Goal: Information Seeking & Learning: Learn about a topic

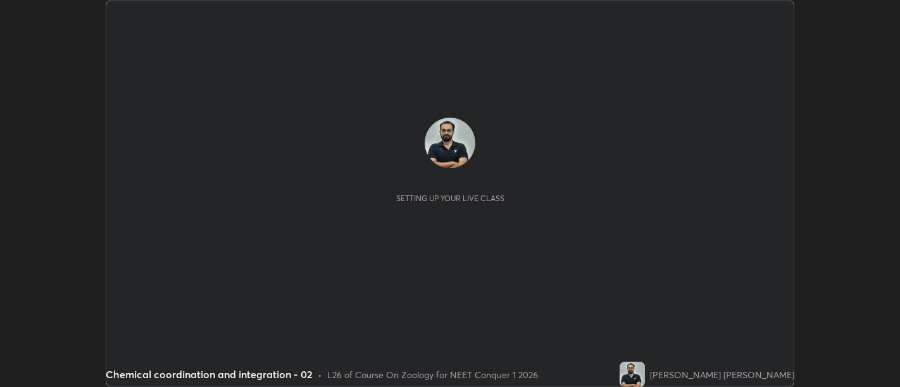
scroll to position [387, 899]
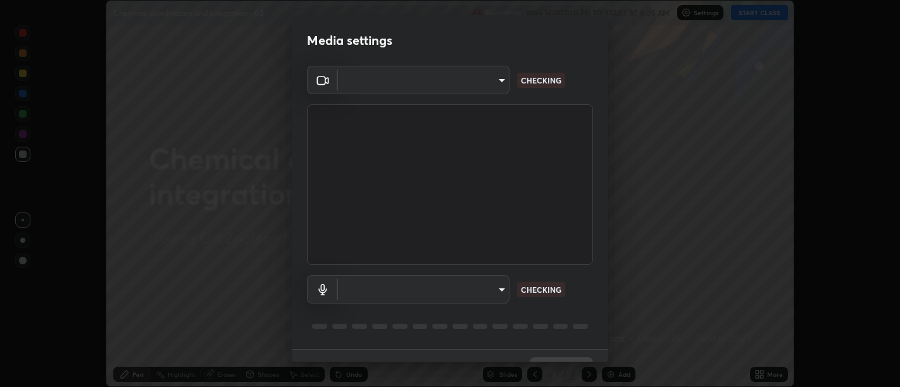
type input "d9b519daceb8a772394af6ea8e45353be5bbf62d8cb1cf3345c472de64055974"
type input "5912877718746b52c0806f9022d40e7bdc2f1b37034d74c7cf9e990fd38ad14d"
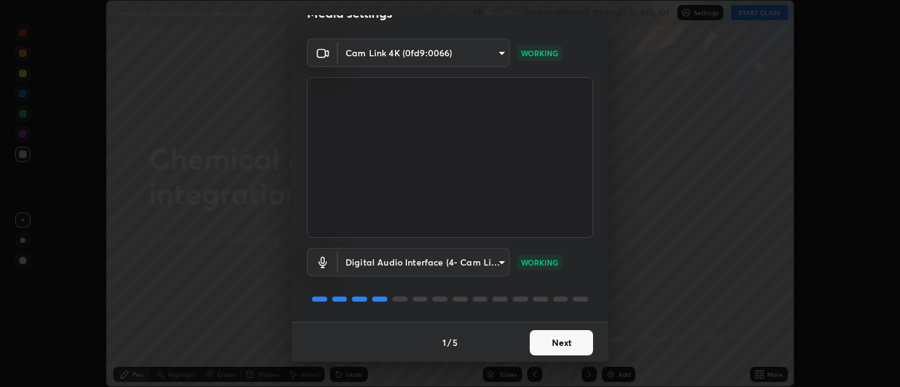
click at [568, 342] on button "Next" at bounding box center [561, 342] width 63 height 25
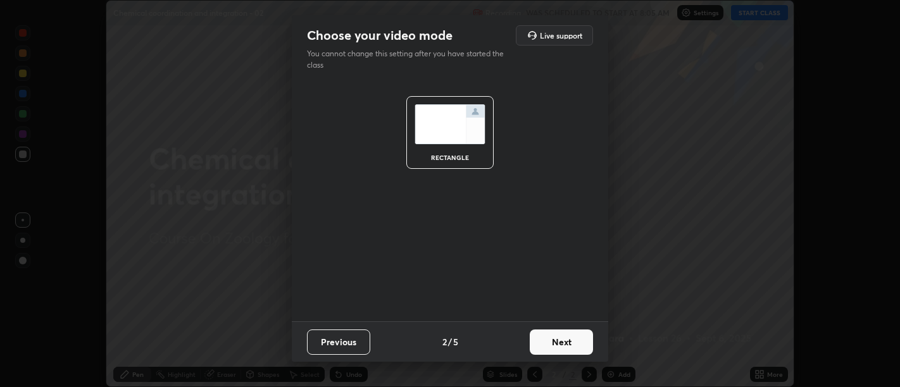
scroll to position [0, 0]
click at [570, 344] on button "Next" at bounding box center [561, 342] width 63 height 25
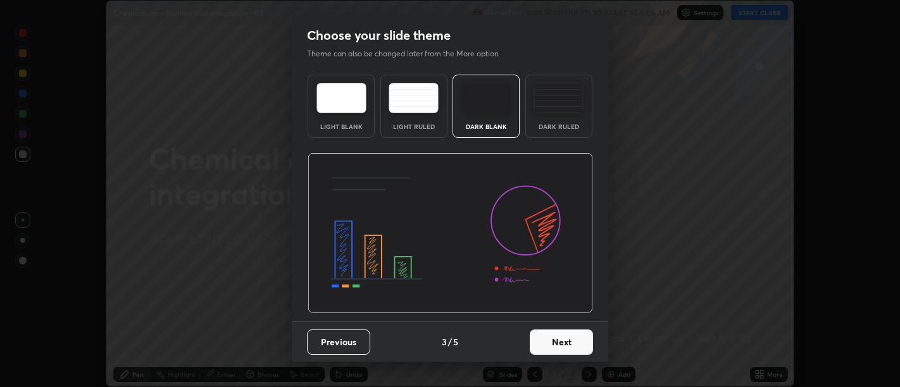
click at [573, 350] on button "Next" at bounding box center [561, 342] width 63 height 25
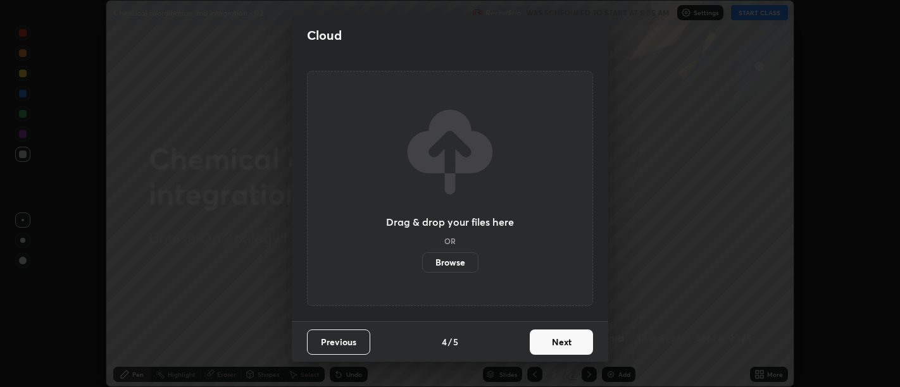
click at [576, 347] on button "Next" at bounding box center [561, 342] width 63 height 25
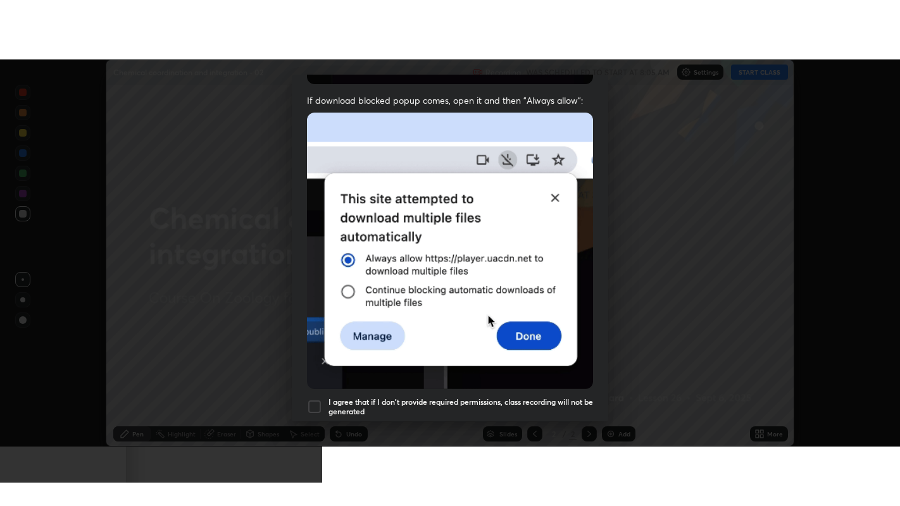
scroll to position [285, 0]
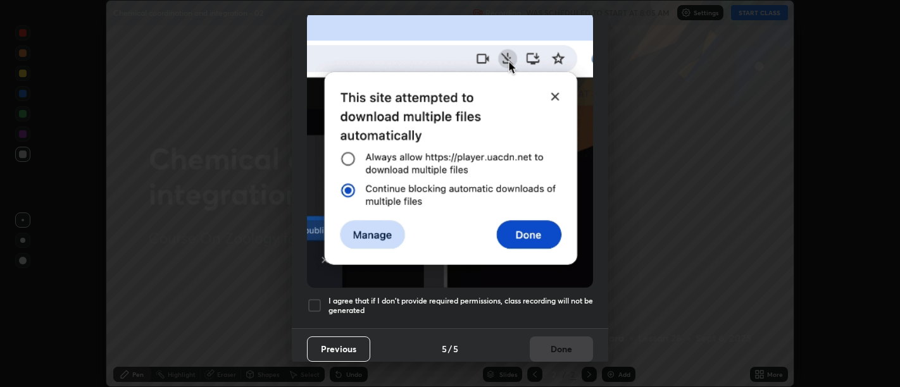
click at [564, 307] on h5 "I agree that if I don't provide required permissions, class recording will not …" at bounding box center [460, 306] width 264 height 20
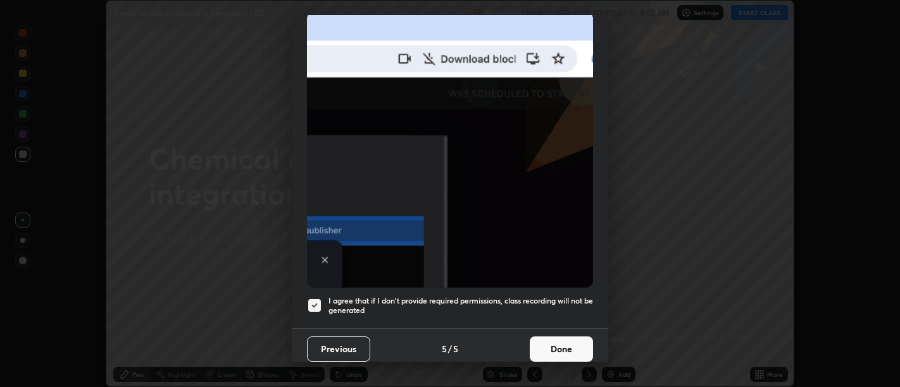
click at [566, 344] on button "Done" at bounding box center [561, 349] width 63 height 25
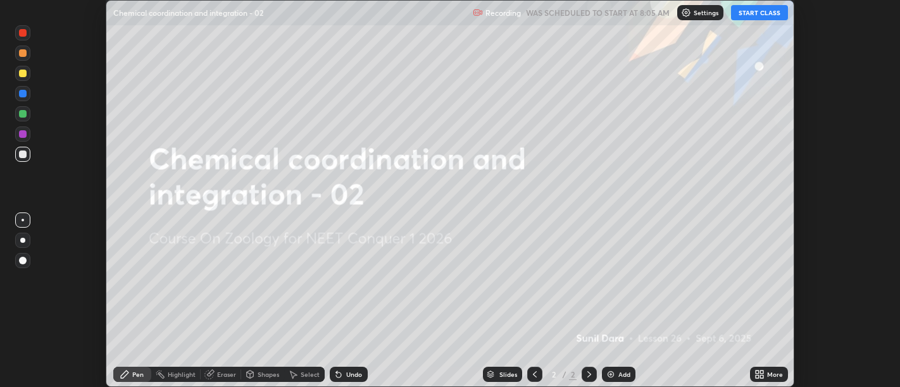
click at [750, 11] on button "START CLASS" at bounding box center [759, 12] width 57 height 15
click at [762, 371] on icon at bounding box center [761, 372] width 3 height 3
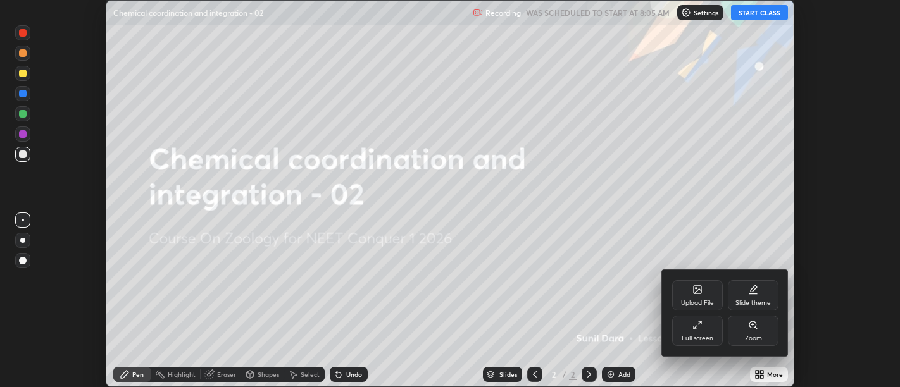
click at [707, 334] on div "Full screen" at bounding box center [697, 331] width 51 height 30
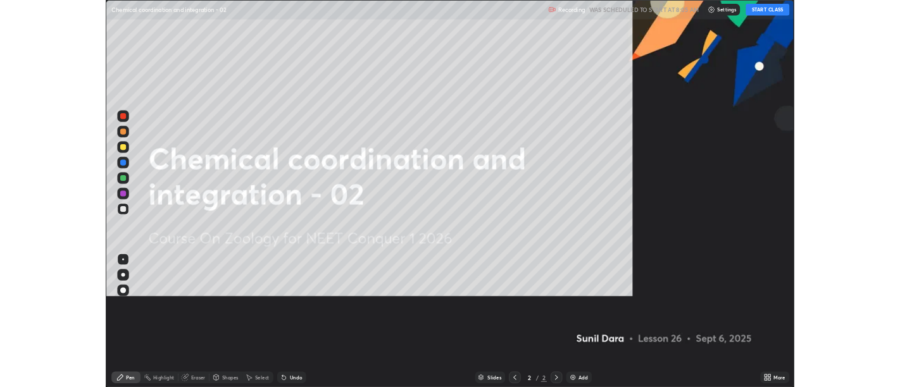
scroll to position [506, 900]
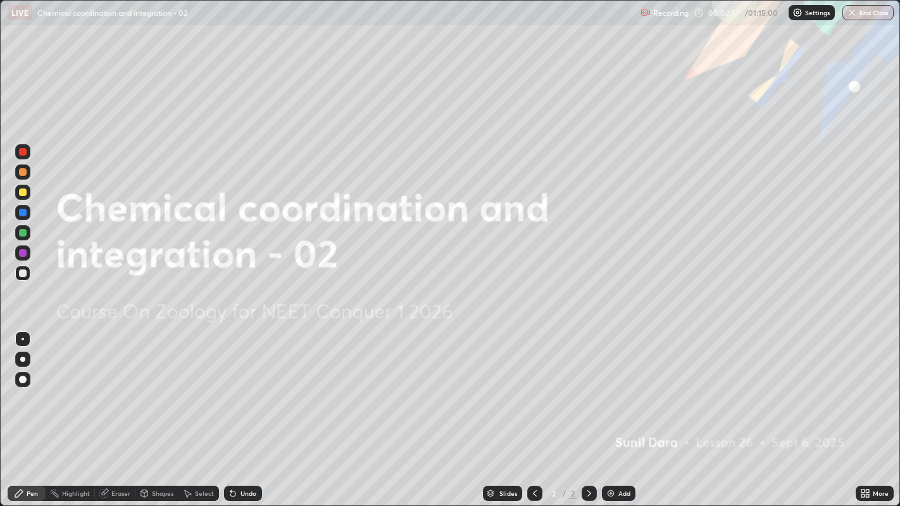
click at [614, 387] on div "Add" at bounding box center [619, 493] width 34 height 15
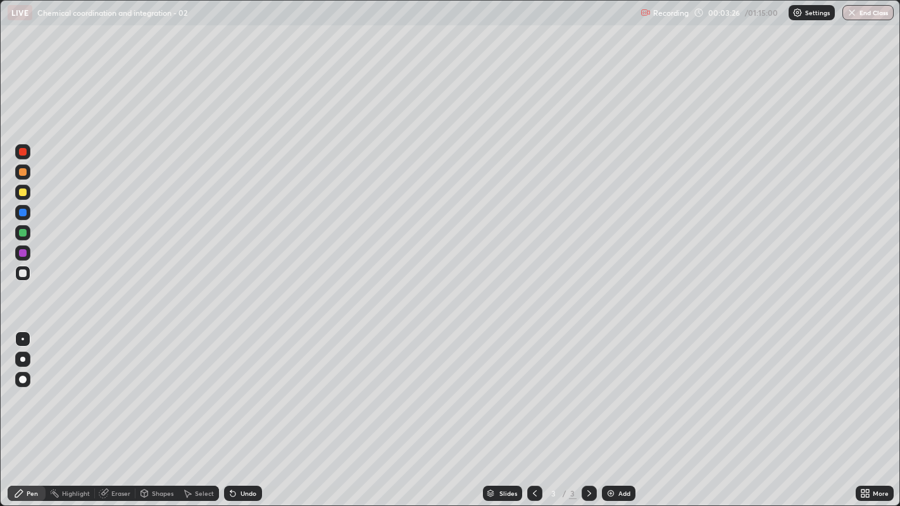
click at [23, 357] on div at bounding box center [22, 359] width 5 height 5
click at [22, 361] on div at bounding box center [22, 359] width 15 height 15
click at [19, 357] on div at bounding box center [22, 359] width 15 height 15
click at [20, 276] on div at bounding box center [23, 274] width 8 height 8
click at [22, 273] on div at bounding box center [23, 274] width 8 height 8
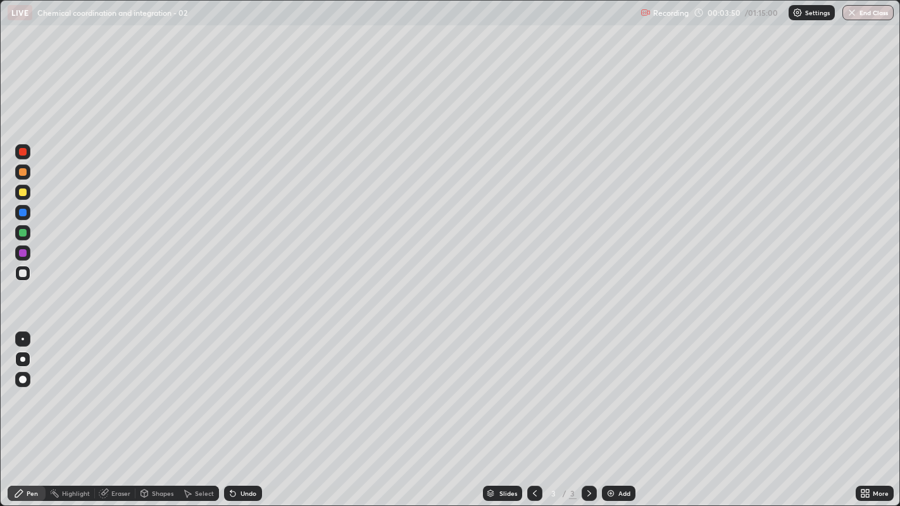
click at [242, 387] on div "Undo" at bounding box center [243, 493] width 38 height 15
click at [237, 387] on div "Undo" at bounding box center [243, 493] width 38 height 15
click at [32, 387] on div "Pen" at bounding box center [32, 493] width 11 height 6
click at [20, 274] on div at bounding box center [23, 274] width 8 height 8
click at [23, 195] on div at bounding box center [23, 193] width 8 height 8
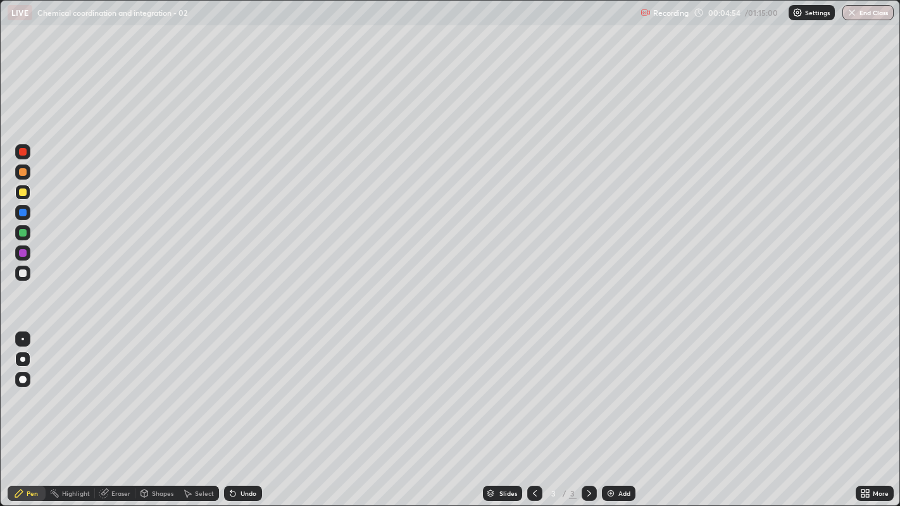
click at [23, 274] on div at bounding box center [23, 274] width 8 height 8
click at [25, 155] on div at bounding box center [23, 152] width 8 height 8
click at [22, 273] on div at bounding box center [23, 274] width 8 height 8
click at [24, 275] on div at bounding box center [23, 274] width 8 height 8
click at [23, 232] on div at bounding box center [23, 233] width 8 height 8
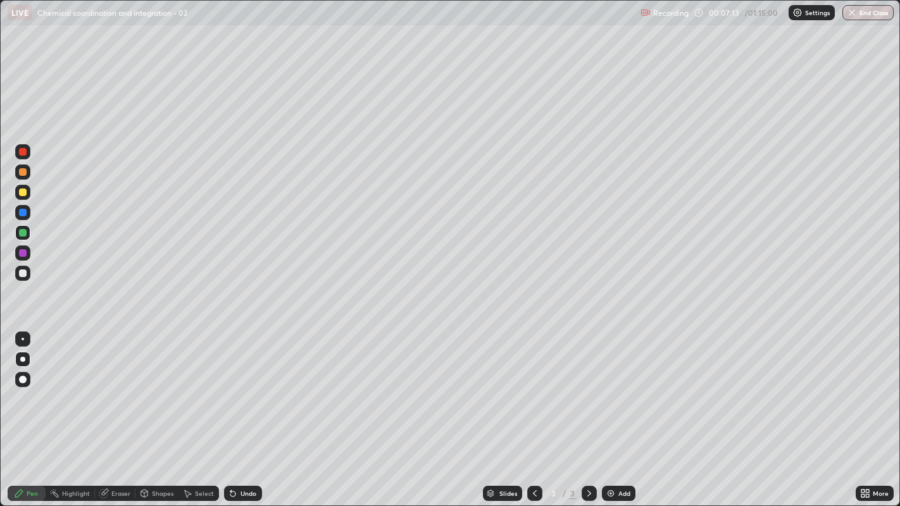
click at [21, 387] on div at bounding box center [23, 405] width 20 height 152
click at [23, 276] on div at bounding box center [23, 274] width 8 height 8
click at [22, 199] on div at bounding box center [22, 192] width 15 height 15
click at [19, 271] on div at bounding box center [23, 274] width 8 height 8
click at [23, 270] on div at bounding box center [23, 274] width 8 height 8
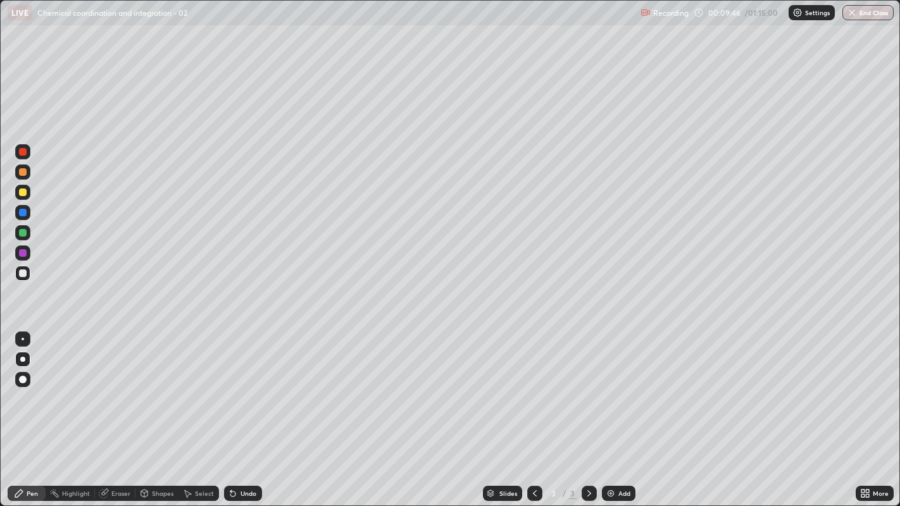
click at [588, 387] on icon at bounding box center [589, 493] width 4 height 6
click at [616, 387] on div "Add" at bounding box center [619, 493] width 34 height 15
click at [23, 276] on div at bounding box center [23, 274] width 8 height 8
click at [24, 275] on div at bounding box center [23, 274] width 8 height 8
click at [24, 271] on div at bounding box center [23, 274] width 8 height 8
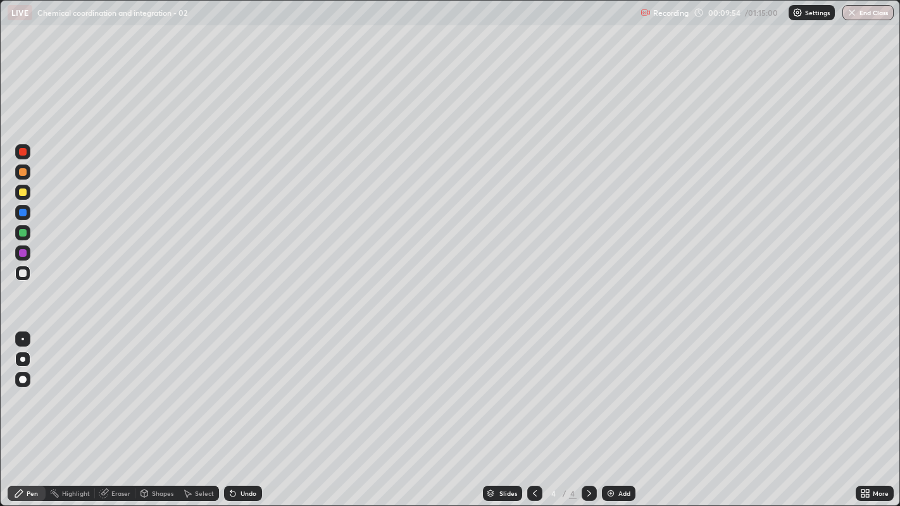
click at [23, 359] on div at bounding box center [22, 359] width 5 height 5
click at [20, 275] on div at bounding box center [23, 274] width 8 height 8
click at [22, 359] on div at bounding box center [22, 359] width 5 height 5
click at [30, 387] on div "Pen" at bounding box center [32, 493] width 11 height 6
click at [22, 276] on div at bounding box center [23, 274] width 8 height 8
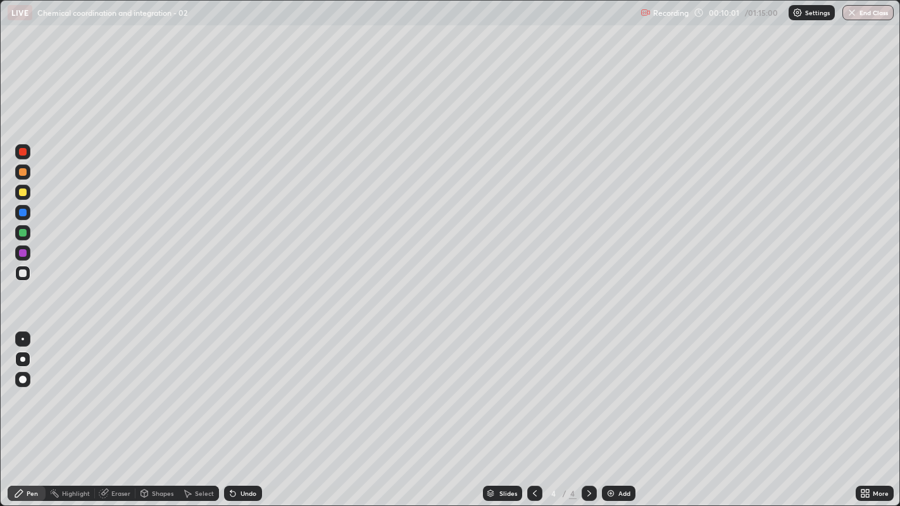
click at [19, 273] on div at bounding box center [23, 274] width 8 height 8
click at [22, 275] on div at bounding box center [23, 274] width 8 height 8
click at [22, 278] on div at bounding box center [22, 273] width 15 height 15
click at [26, 275] on div at bounding box center [23, 274] width 8 height 8
click at [245, 387] on div "Undo" at bounding box center [248, 493] width 16 height 6
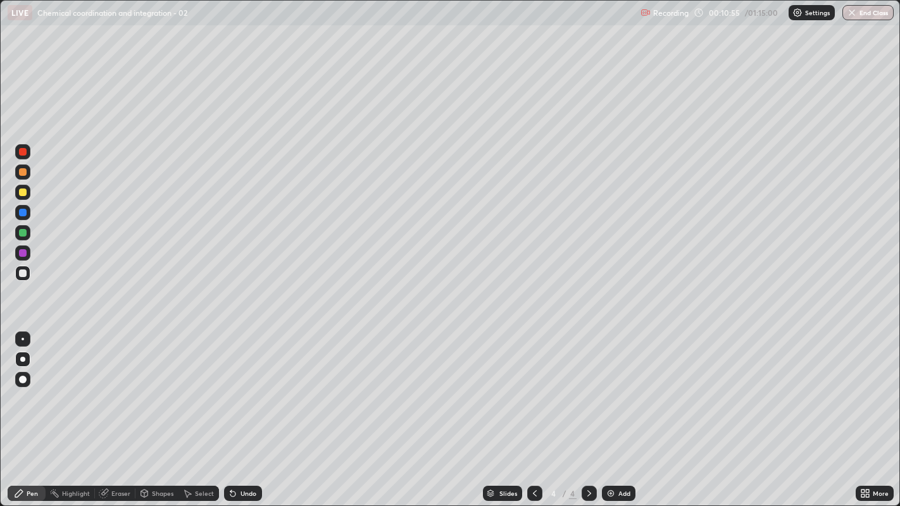
click at [18, 274] on div at bounding box center [22, 273] width 15 height 15
click at [21, 273] on div at bounding box center [23, 274] width 8 height 8
click at [23, 273] on div at bounding box center [23, 274] width 8 height 8
click at [22, 273] on div at bounding box center [23, 274] width 8 height 8
click at [23, 273] on div at bounding box center [23, 274] width 8 height 8
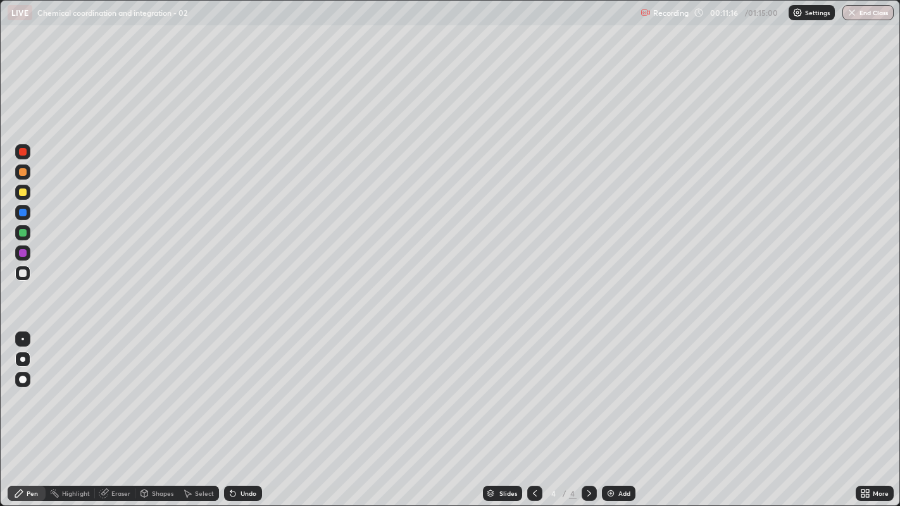
click at [23, 273] on div at bounding box center [23, 274] width 8 height 8
click at [22, 275] on div at bounding box center [23, 274] width 8 height 8
click at [22, 273] on div at bounding box center [23, 274] width 8 height 8
click at [21, 276] on div at bounding box center [23, 274] width 8 height 8
click at [584, 387] on icon at bounding box center [589, 493] width 10 height 10
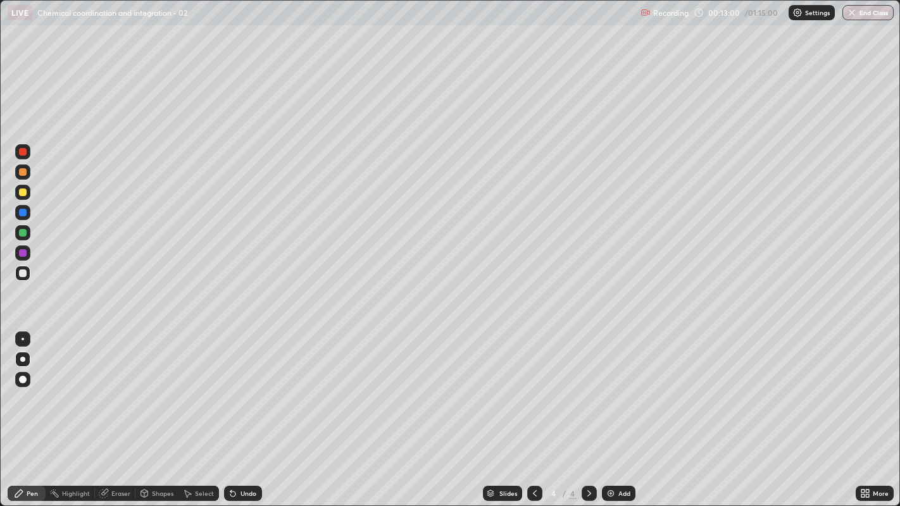
click at [610, 387] on img at bounding box center [610, 493] width 10 height 10
click at [25, 276] on div at bounding box center [22, 273] width 15 height 15
click at [791, 387] on div "Slides 5 / 5 Add" at bounding box center [558, 493] width 593 height 25
click at [19, 275] on div at bounding box center [23, 274] width 8 height 8
click at [24, 273] on div at bounding box center [23, 274] width 8 height 8
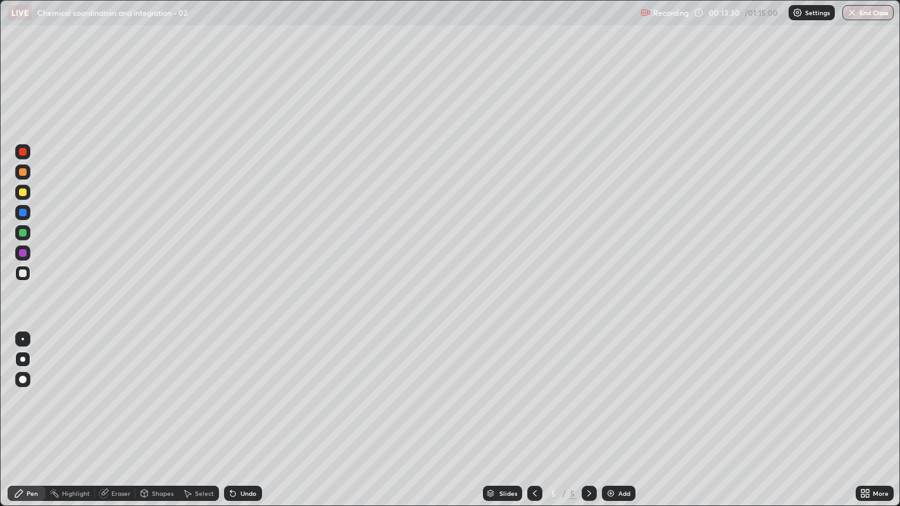
click at [247, 387] on div "Undo" at bounding box center [248, 493] width 16 height 6
click at [22, 273] on div at bounding box center [23, 274] width 8 height 8
click at [245, 387] on div "Undo" at bounding box center [248, 493] width 16 height 6
click at [251, 387] on div "Undo" at bounding box center [243, 493] width 38 height 15
click at [247, 387] on div "Undo" at bounding box center [243, 493] width 38 height 15
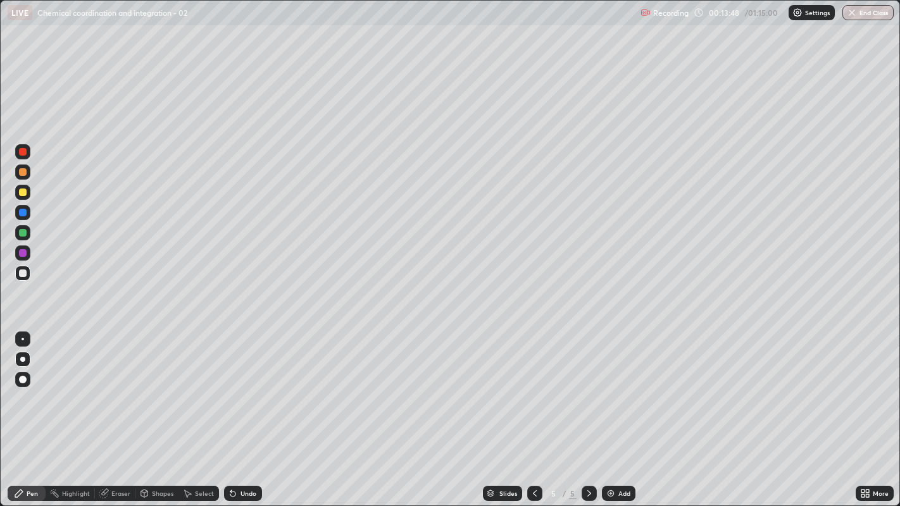
click at [244, 387] on div "Undo" at bounding box center [243, 493] width 38 height 15
click at [241, 387] on div "Undo" at bounding box center [243, 493] width 38 height 15
click at [242, 387] on div "Undo" at bounding box center [243, 493] width 38 height 15
click at [23, 275] on div at bounding box center [23, 274] width 8 height 8
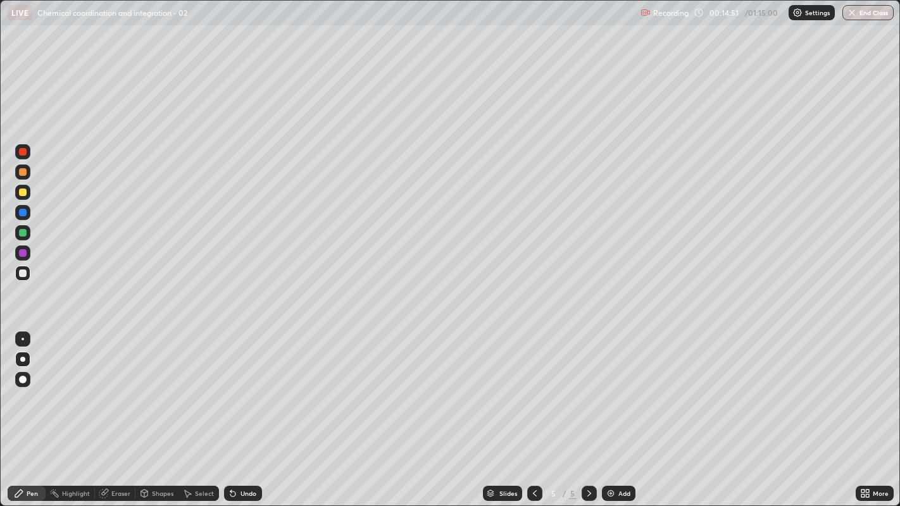
click at [23, 275] on div at bounding box center [23, 274] width 8 height 8
click at [22, 272] on div at bounding box center [23, 274] width 8 height 8
click at [240, 387] on div "Undo" at bounding box center [248, 493] width 16 height 6
click at [242, 387] on div "Undo" at bounding box center [248, 493] width 16 height 6
click at [22, 274] on div at bounding box center [23, 274] width 8 height 8
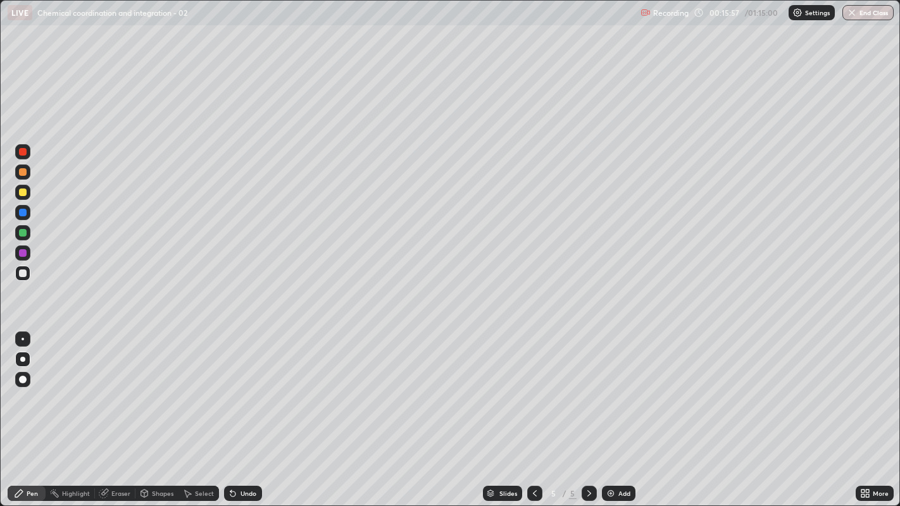
click at [22, 276] on div at bounding box center [23, 274] width 8 height 8
click at [25, 274] on div at bounding box center [23, 274] width 8 height 8
click at [588, 387] on icon at bounding box center [589, 493] width 10 height 10
click at [614, 387] on img at bounding box center [610, 493] width 10 height 10
click at [27, 276] on div at bounding box center [22, 273] width 15 height 15
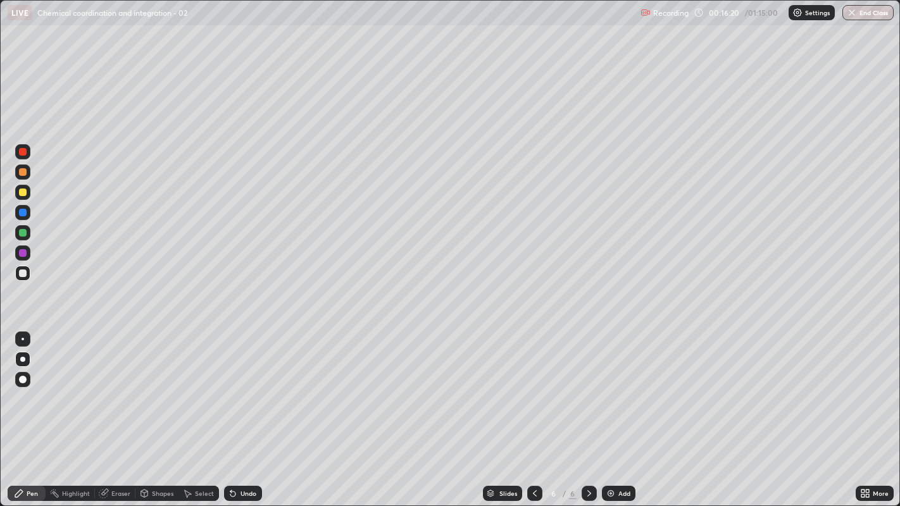
click at [22, 170] on div at bounding box center [23, 172] width 8 height 8
click at [23, 358] on div at bounding box center [22, 359] width 5 height 5
click at [22, 275] on div at bounding box center [23, 274] width 8 height 8
click at [23, 273] on div at bounding box center [23, 274] width 8 height 8
click at [22, 272] on div at bounding box center [23, 274] width 8 height 8
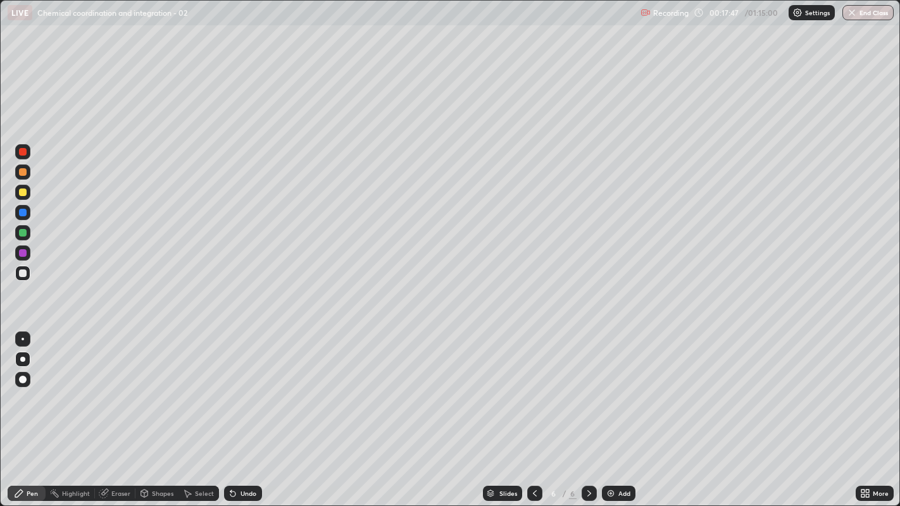
click at [16, 273] on div at bounding box center [22, 273] width 15 height 15
click at [23, 273] on div at bounding box center [23, 274] width 8 height 8
click at [248, 387] on div "Undo" at bounding box center [248, 493] width 16 height 6
click at [245, 387] on div "Undo" at bounding box center [248, 493] width 16 height 6
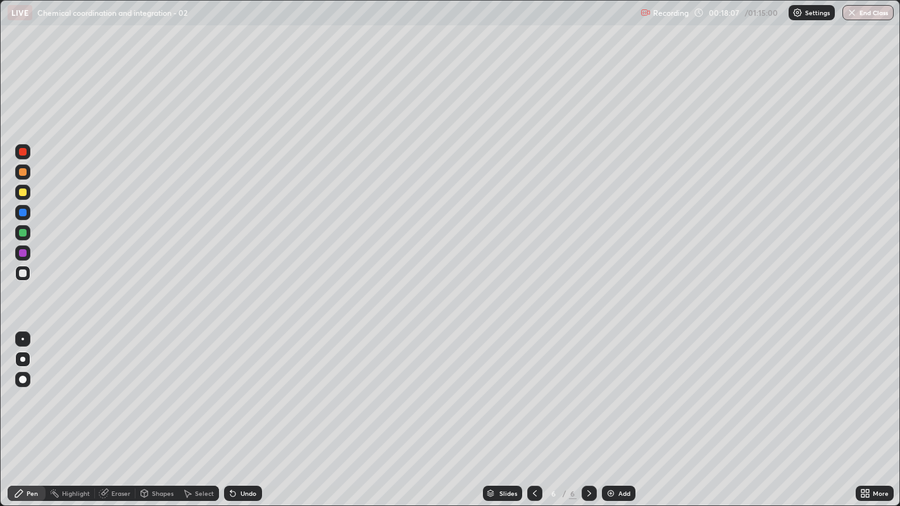
click at [247, 387] on div "Undo" at bounding box center [248, 493] width 16 height 6
click at [245, 387] on div "Undo" at bounding box center [248, 493] width 16 height 6
click at [244, 387] on div "Undo" at bounding box center [248, 493] width 16 height 6
click at [245, 387] on div "Undo" at bounding box center [248, 493] width 16 height 6
click at [249, 387] on div "Undo" at bounding box center [243, 493] width 38 height 15
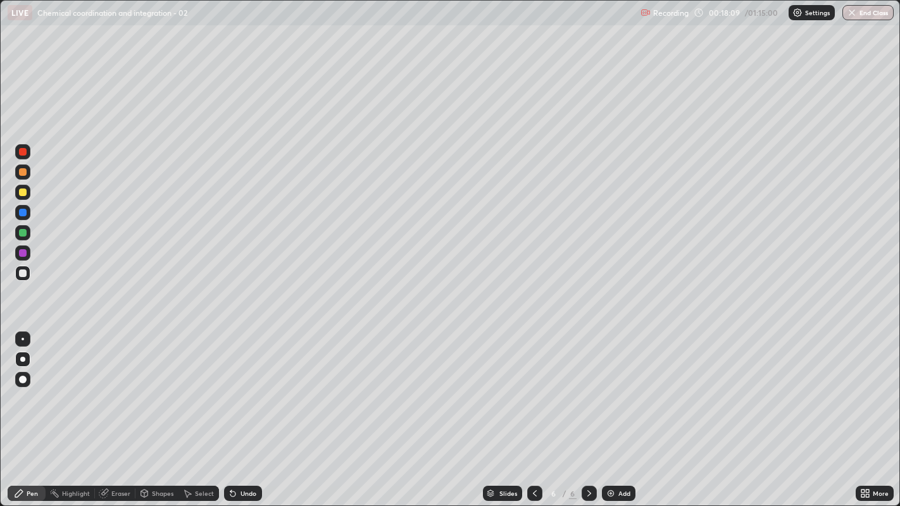
click at [256, 387] on div "Undo" at bounding box center [243, 493] width 38 height 15
click at [259, 387] on div "Undo" at bounding box center [243, 493] width 38 height 15
click at [274, 387] on div "Slides 6 / 6 Add" at bounding box center [558, 493] width 593 height 25
click at [272, 387] on div "Slides 6 / 6 Add" at bounding box center [558, 493] width 593 height 25
click at [274, 387] on div "Slides 6 / 6 Add" at bounding box center [558, 493] width 593 height 25
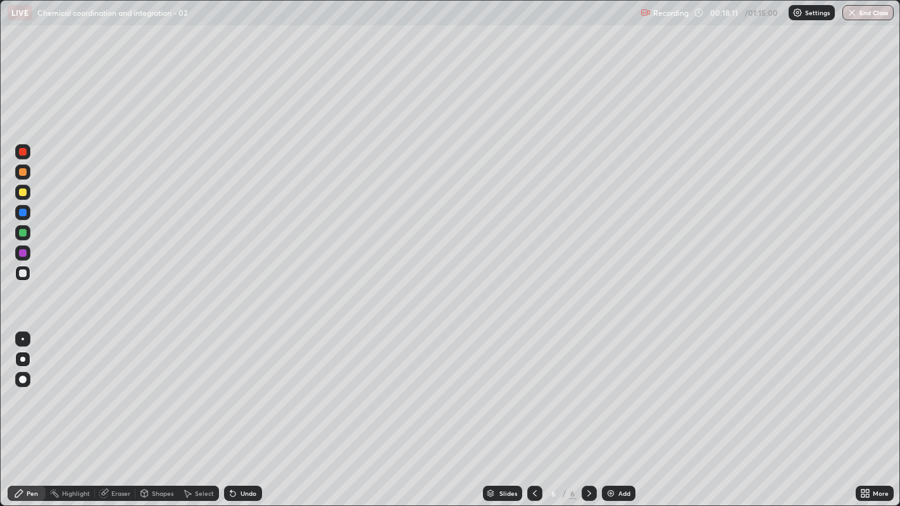
click at [283, 387] on div "Slides 6 / 6 Add" at bounding box center [558, 493] width 593 height 25
click at [251, 387] on div "Undo" at bounding box center [248, 493] width 16 height 6
click at [253, 387] on div "Undo" at bounding box center [248, 493] width 16 height 6
click at [256, 387] on div "Undo" at bounding box center [243, 493] width 38 height 15
click at [259, 387] on div "Undo" at bounding box center [243, 493] width 38 height 15
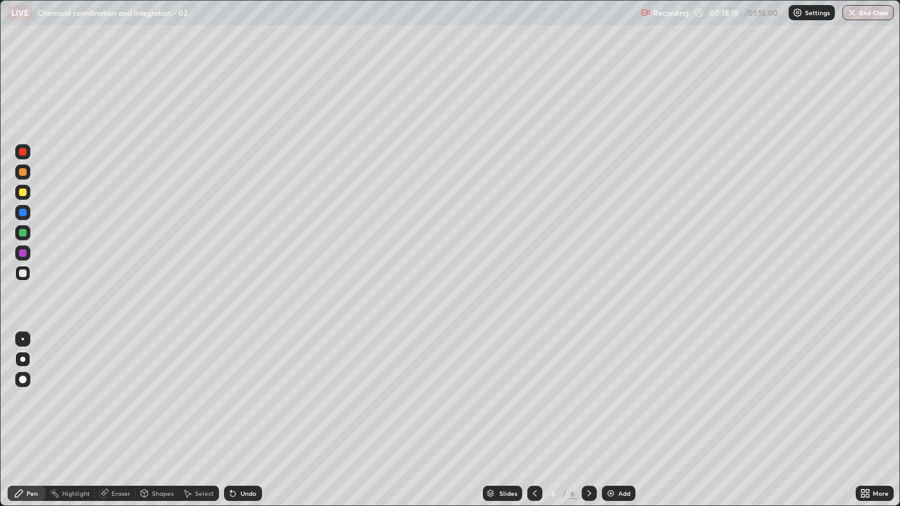
click at [22, 272] on div at bounding box center [23, 274] width 8 height 8
click at [22, 252] on div at bounding box center [23, 253] width 8 height 8
click at [22, 253] on div at bounding box center [23, 253] width 8 height 8
click at [18, 271] on div at bounding box center [22, 273] width 15 height 15
click at [18, 273] on div at bounding box center [22, 273] width 15 height 15
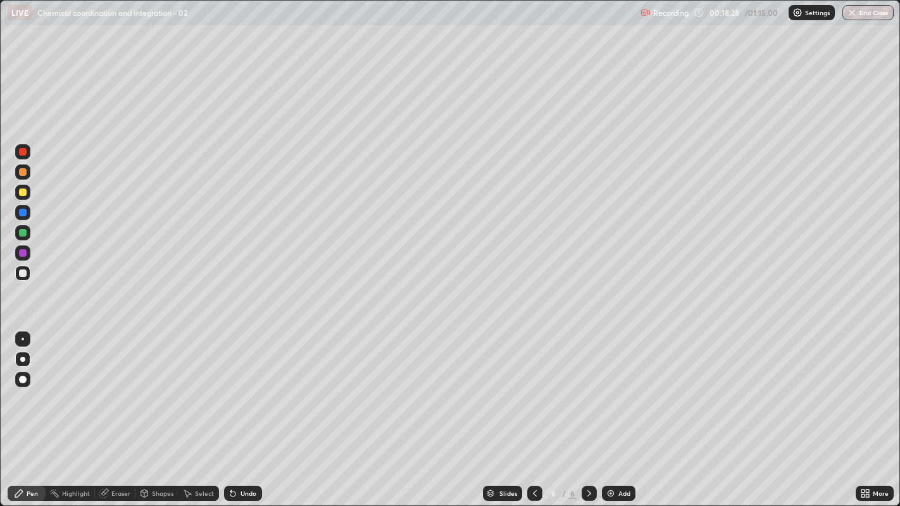
click at [20, 273] on div at bounding box center [23, 274] width 8 height 8
click at [22, 273] on div at bounding box center [23, 274] width 8 height 8
click at [18, 275] on div at bounding box center [22, 273] width 15 height 15
click at [24, 276] on div at bounding box center [23, 274] width 8 height 8
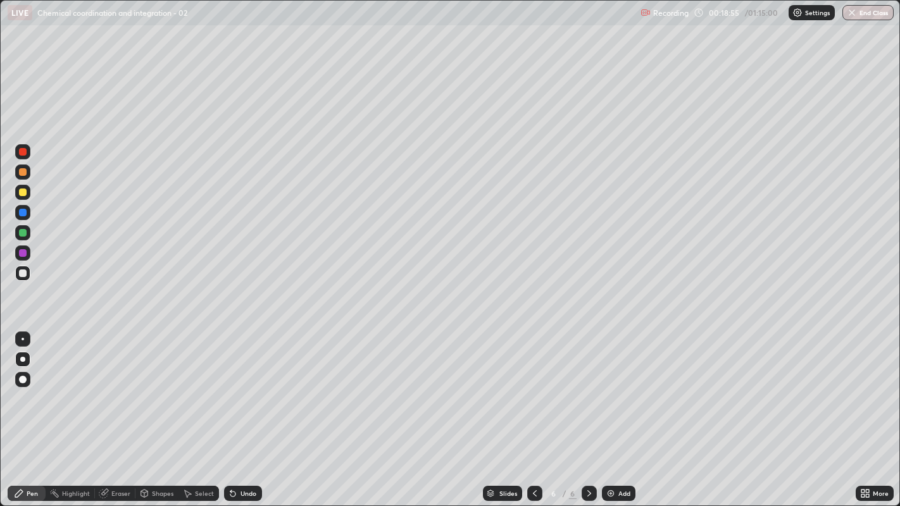
click at [252, 387] on div "Undo" at bounding box center [243, 493] width 38 height 15
click at [22, 274] on div at bounding box center [23, 274] width 8 height 8
click at [244, 387] on div "Undo" at bounding box center [243, 493] width 38 height 15
click at [248, 387] on div "Undo" at bounding box center [248, 493] width 16 height 6
click at [251, 387] on div "Undo" at bounding box center [248, 493] width 16 height 6
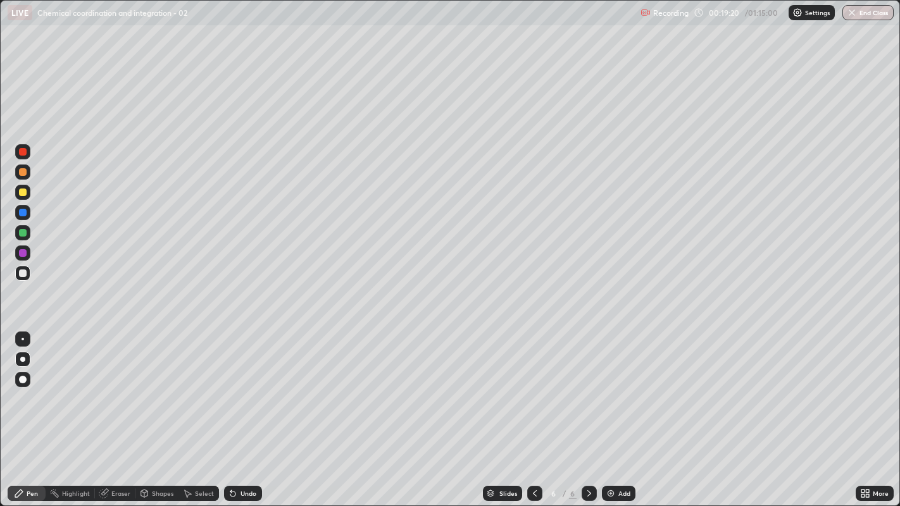
click at [23, 274] on div at bounding box center [23, 274] width 8 height 8
click at [22, 273] on div at bounding box center [23, 274] width 8 height 8
click at [22, 275] on div at bounding box center [23, 274] width 8 height 8
click at [23, 273] on div at bounding box center [23, 274] width 8 height 8
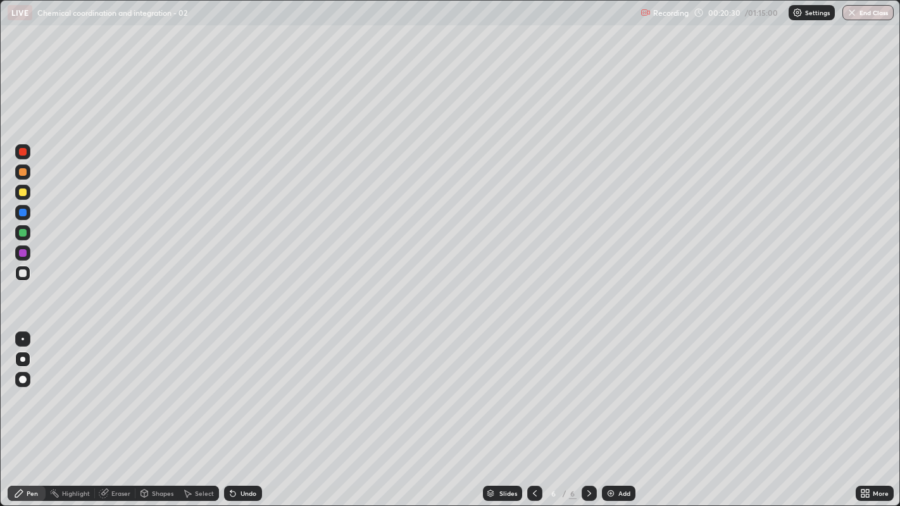
click at [21, 212] on div at bounding box center [23, 213] width 8 height 8
click at [22, 273] on div at bounding box center [23, 274] width 8 height 8
click at [22, 274] on div at bounding box center [23, 274] width 8 height 8
click at [20, 272] on div at bounding box center [23, 274] width 8 height 8
click at [114, 387] on div "Eraser" at bounding box center [120, 493] width 19 height 6
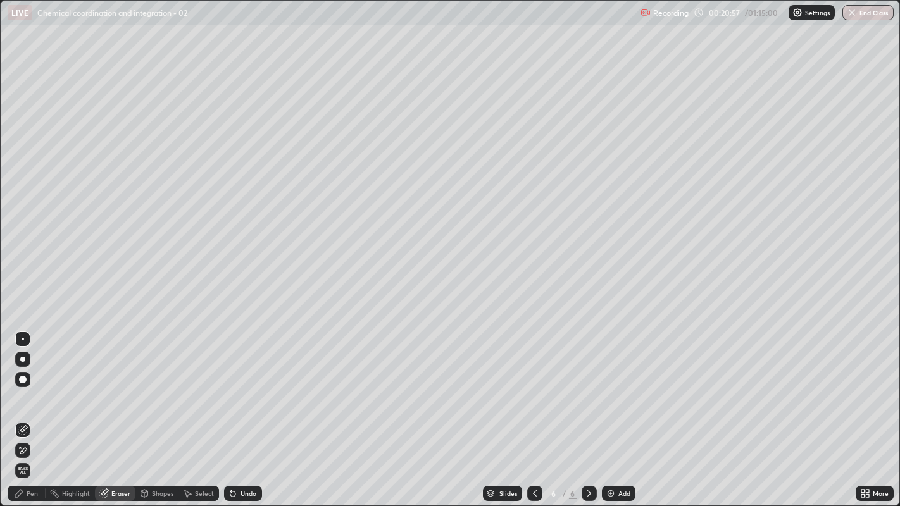
click at [32, 387] on div "Pen" at bounding box center [27, 493] width 38 height 15
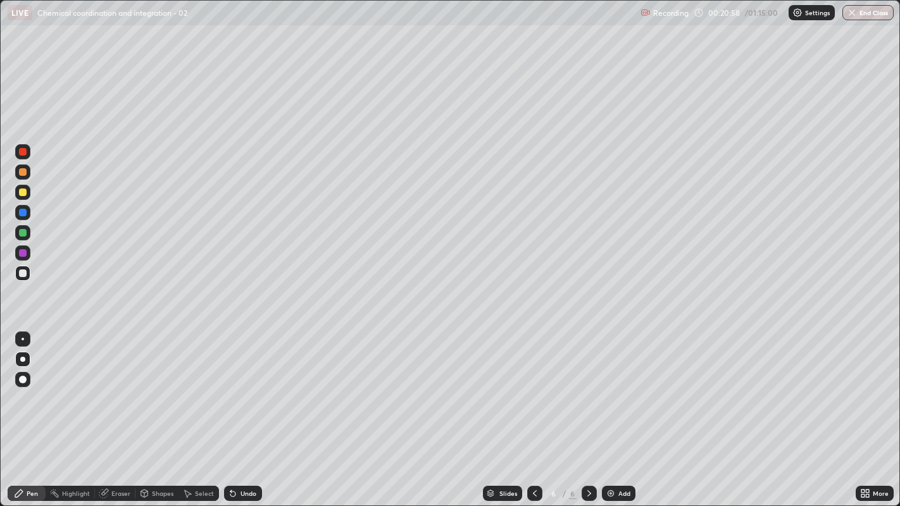
click at [22, 274] on div at bounding box center [23, 274] width 8 height 8
click at [23, 273] on div at bounding box center [23, 274] width 8 height 8
click at [245, 387] on div "Undo" at bounding box center [248, 493] width 16 height 6
click at [244, 387] on div "Undo" at bounding box center [248, 493] width 16 height 6
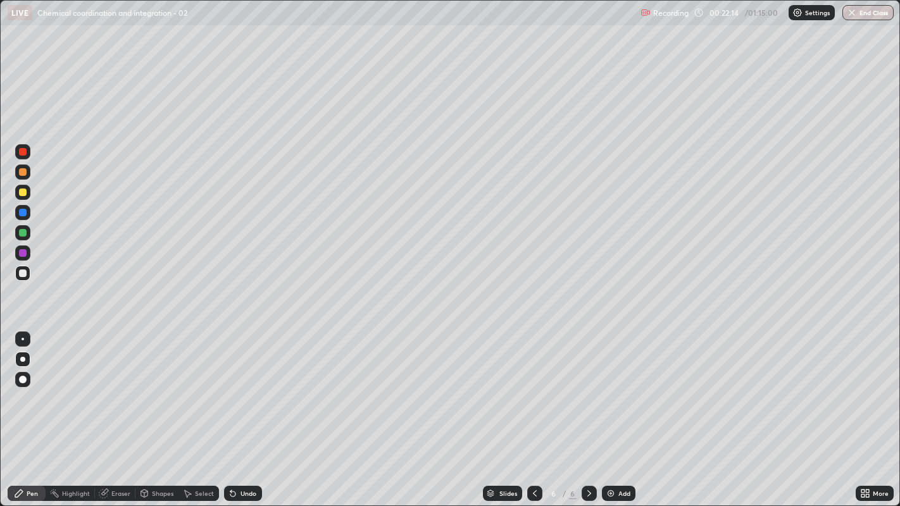
click at [20, 270] on div at bounding box center [23, 274] width 8 height 8
click at [19, 272] on div at bounding box center [23, 274] width 8 height 8
click at [20, 271] on div at bounding box center [23, 274] width 8 height 8
click at [17, 274] on div at bounding box center [22, 273] width 15 height 15
click at [22, 273] on div at bounding box center [23, 274] width 8 height 8
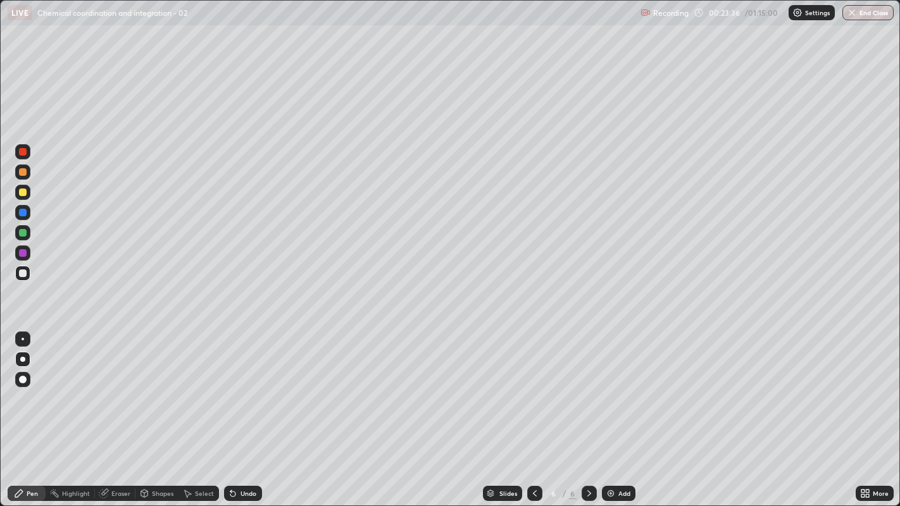
click at [16, 275] on div at bounding box center [22, 273] width 15 height 15
click at [22, 275] on div at bounding box center [23, 274] width 8 height 8
click at [19, 273] on div at bounding box center [23, 274] width 8 height 8
click at [586, 387] on icon at bounding box center [589, 493] width 10 height 10
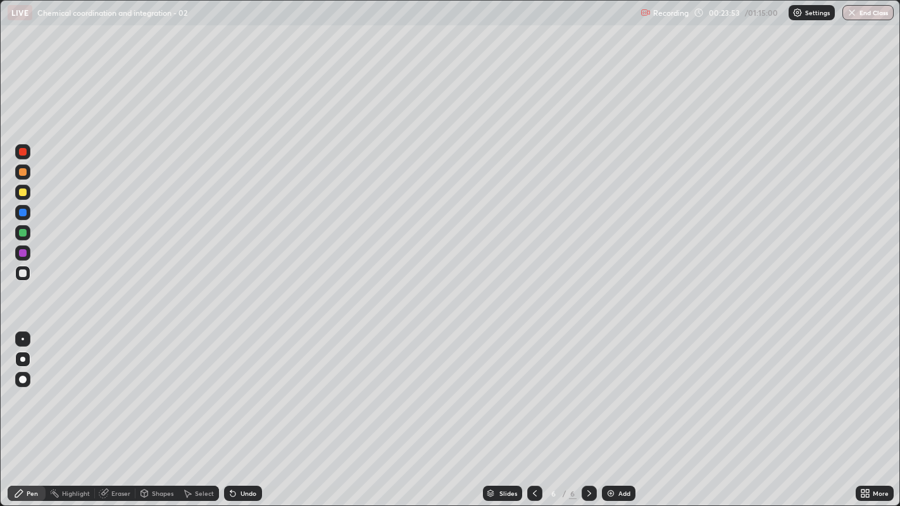
click at [618, 387] on div "Add" at bounding box center [624, 493] width 12 height 6
click at [22, 273] on div at bounding box center [23, 274] width 8 height 8
click at [22, 274] on div at bounding box center [23, 274] width 8 height 8
click at [19, 275] on div at bounding box center [23, 274] width 8 height 8
click at [25, 273] on div at bounding box center [23, 274] width 8 height 8
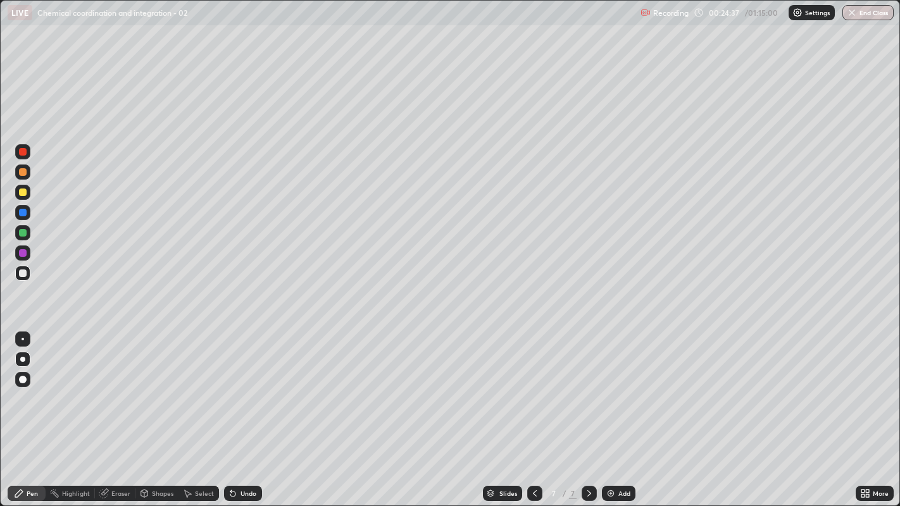
click at [16, 273] on div at bounding box center [22, 273] width 15 height 15
click at [22, 273] on div at bounding box center [23, 274] width 8 height 8
click at [250, 387] on div "Undo" at bounding box center [248, 493] width 16 height 6
click at [22, 270] on div at bounding box center [23, 274] width 8 height 8
click at [19, 275] on div at bounding box center [23, 274] width 8 height 8
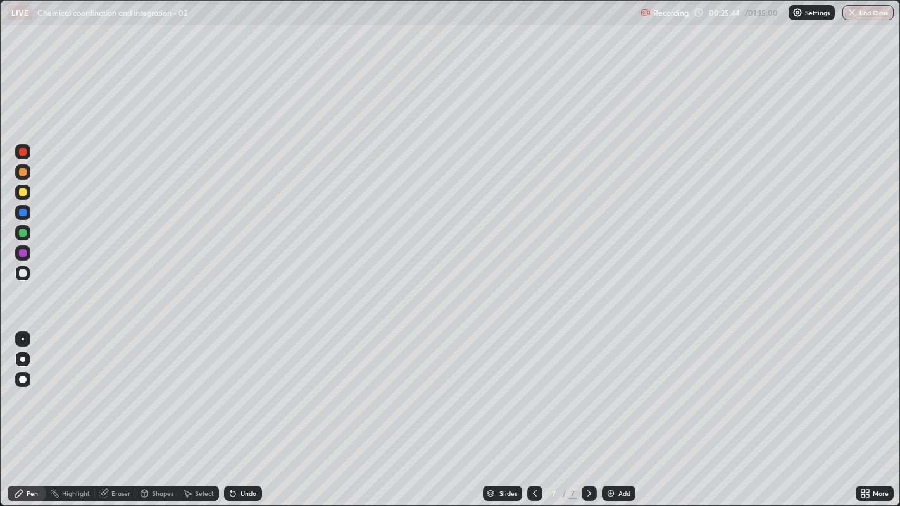
click at [20, 271] on div at bounding box center [23, 274] width 8 height 8
click at [16, 272] on div at bounding box center [22, 273] width 15 height 15
click at [22, 274] on div at bounding box center [23, 274] width 8 height 8
click at [15, 275] on div at bounding box center [22, 273] width 15 height 15
click at [19, 275] on div at bounding box center [23, 274] width 8 height 8
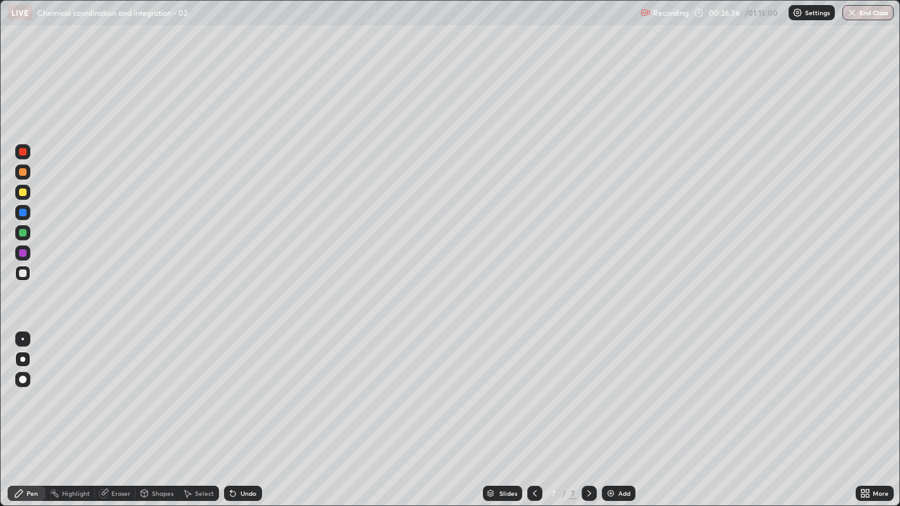
click at [22, 272] on div at bounding box center [23, 274] width 8 height 8
click at [251, 387] on div "Undo" at bounding box center [248, 493] width 16 height 6
click at [245, 387] on div "Undo" at bounding box center [248, 493] width 16 height 6
click at [20, 272] on div at bounding box center [23, 274] width 8 height 8
click at [21, 273] on div at bounding box center [23, 274] width 8 height 8
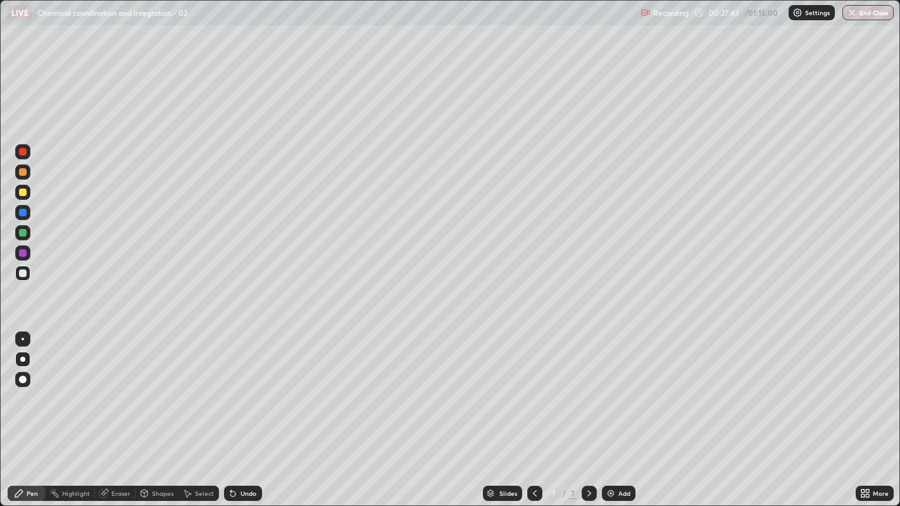
click at [22, 273] on div at bounding box center [23, 274] width 8 height 8
click at [23, 271] on div at bounding box center [23, 274] width 8 height 8
click at [23, 274] on div at bounding box center [23, 274] width 8 height 8
click at [17, 275] on div at bounding box center [22, 273] width 15 height 15
click at [19, 274] on div at bounding box center [23, 274] width 8 height 8
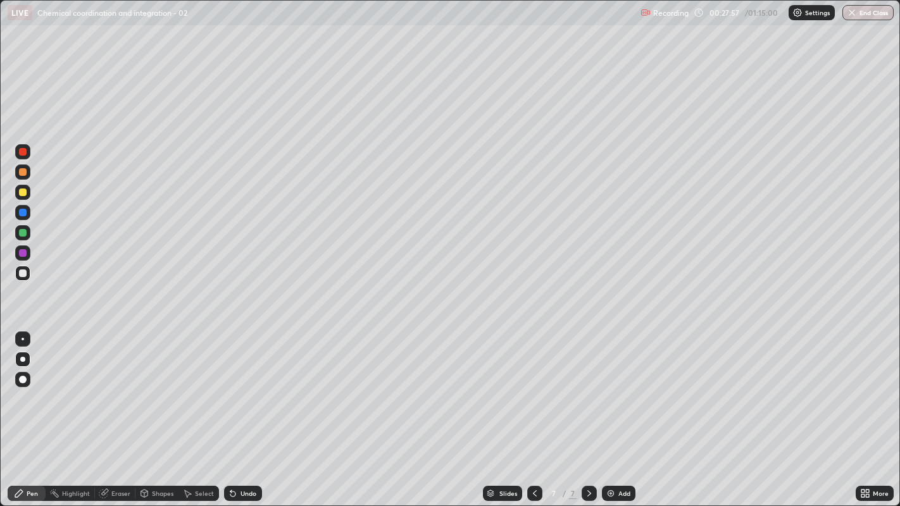
click at [20, 278] on div at bounding box center [22, 273] width 15 height 15
click at [22, 273] on div at bounding box center [23, 274] width 8 height 8
click at [23, 273] on div at bounding box center [23, 274] width 8 height 8
click at [22, 274] on div at bounding box center [23, 274] width 8 height 8
click at [15, 271] on div at bounding box center [22, 273] width 15 height 15
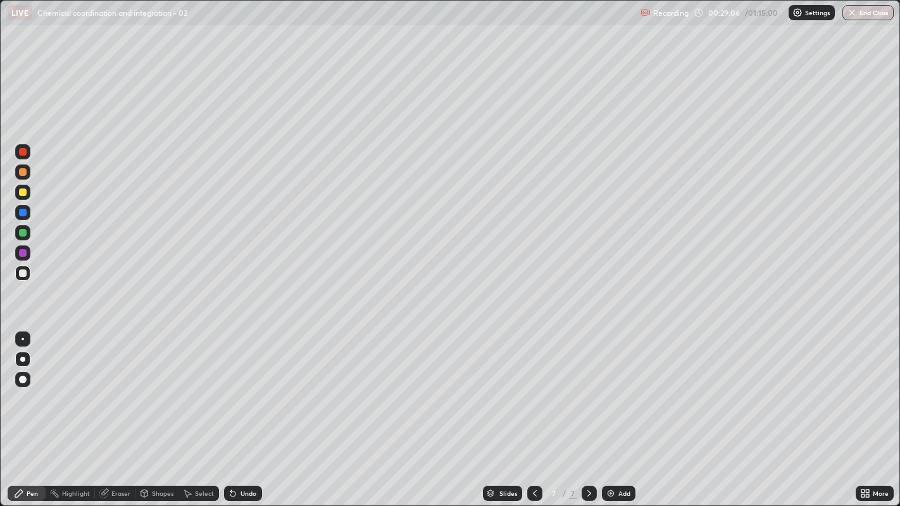
click at [16, 271] on div at bounding box center [22, 273] width 15 height 15
click at [22, 273] on div at bounding box center [23, 274] width 8 height 8
click at [23, 273] on div at bounding box center [23, 274] width 8 height 8
click at [533, 387] on icon at bounding box center [535, 493] width 4 height 6
click at [587, 387] on icon at bounding box center [589, 493] width 10 height 10
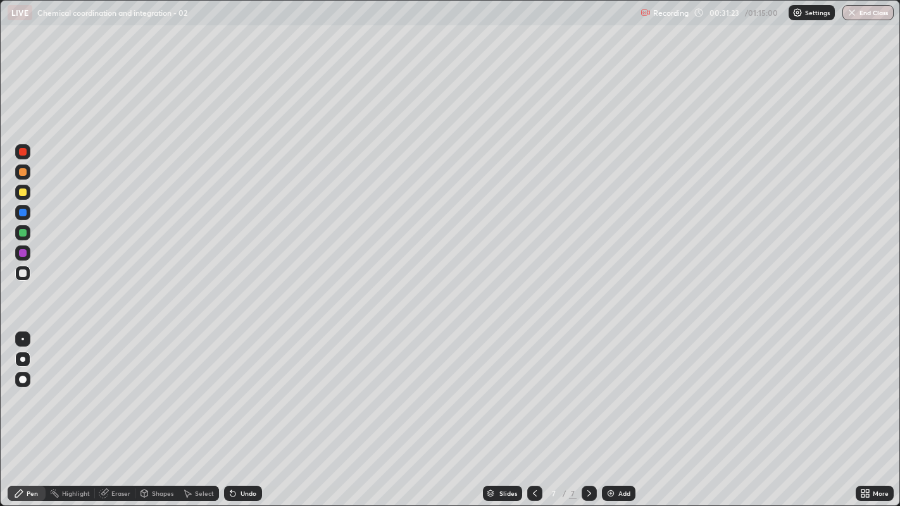
click at [535, 387] on icon at bounding box center [535, 493] width 10 height 10
click at [587, 387] on icon at bounding box center [589, 493] width 10 height 10
click at [535, 387] on icon at bounding box center [535, 493] width 10 height 10
click at [587, 387] on icon at bounding box center [589, 493] width 10 height 10
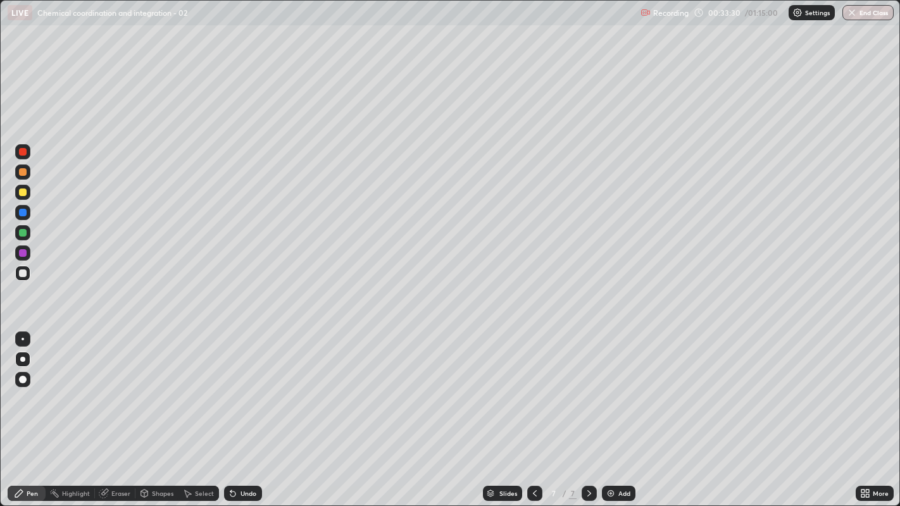
click at [611, 387] on img at bounding box center [610, 493] width 10 height 10
click at [22, 193] on div at bounding box center [23, 193] width 8 height 8
click at [21, 272] on div at bounding box center [23, 274] width 8 height 8
click at [21, 273] on div at bounding box center [23, 274] width 8 height 8
click at [24, 273] on div at bounding box center [23, 274] width 8 height 8
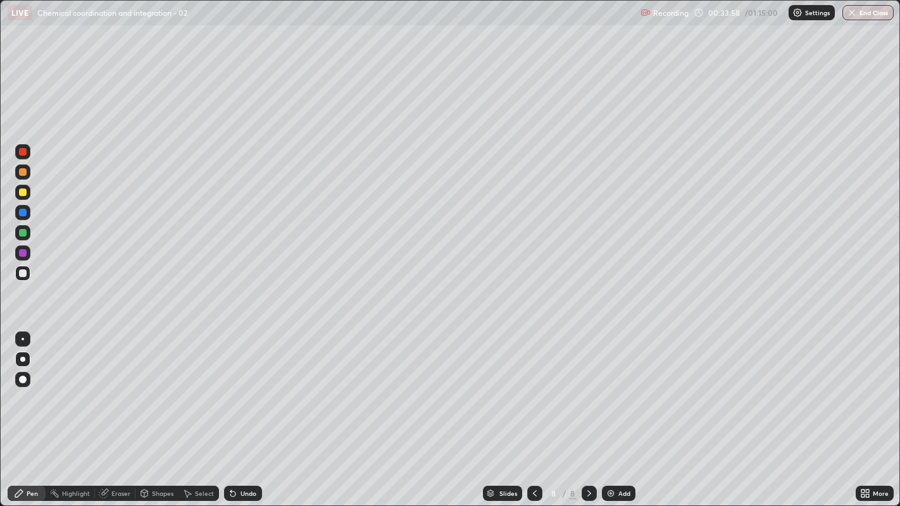
click at [18, 273] on div at bounding box center [22, 273] width 15 height 15
click at [245, 387] on div "Undo" at bounding box center [248, 493] width 16 height 6
click at [247, 387] on div "Undo" at bounding box center [248, 493] width 16 height 6
click at [24, 276] on div at bounding box center [23, 274] width 8 height 8
click at [21, 213] on div at bounding box center [23, 213] width 8 height 8
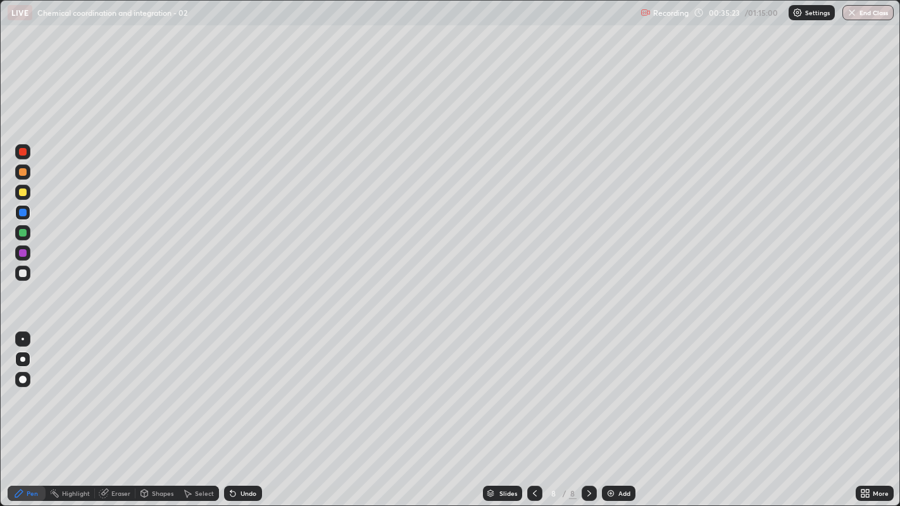
click at [609, 387] on div "Add" at bounding box center [619, 493] width 34 height 15
click at [20, 215] on div at bounding box center [23, 213] width 8 height 8
click at [25, 275] on div at bounding box center [23, 274] width 8 height 8
click at [14, 308] on div "Erase all" at bounding box center [23, 252] width 30 height 455
click at [20, 280] on div at bounding box center [22, 273] width 15 height 15
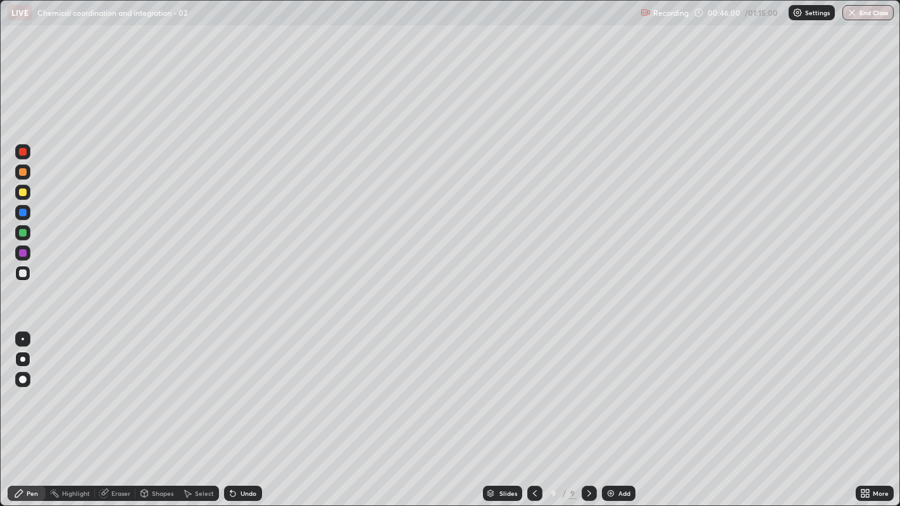
click at [16, 274] on div at bounding box center [22, 273] width 15 height 15
click at [20, 276] on div at bounding box center [23, 274] width 8 height 8
click at [533, 387] on icon at bounding box center [535, 493] width 10 height 10
click at [587, 387] on icon at bounding box center [589, 493] width 10 height 10
click at [587, 387] on icon at bounding box center [589, 493] width 4 height 6
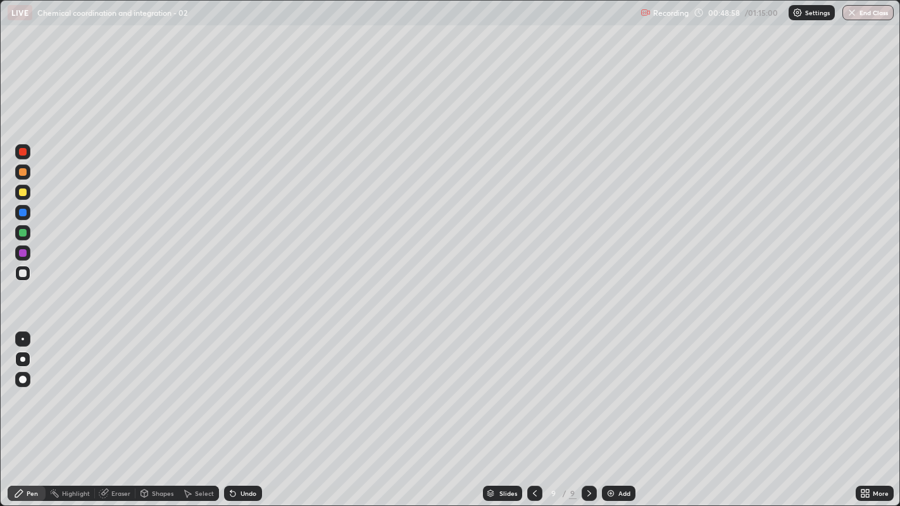
click at [609, 387] on img at bounding box center [610, 493] width 10 height 10
click at [21, 195] on div at bounding box center [23, 193] width 8 height 8
click at [23, 192] on div at bounding box center [23, 193] width 8 height 8
click at [22, 273] on div at bounding box center [23, 274] width 8 height 8
click at [22, 272] on div at bounding box center [23, 274] width 8 height 8
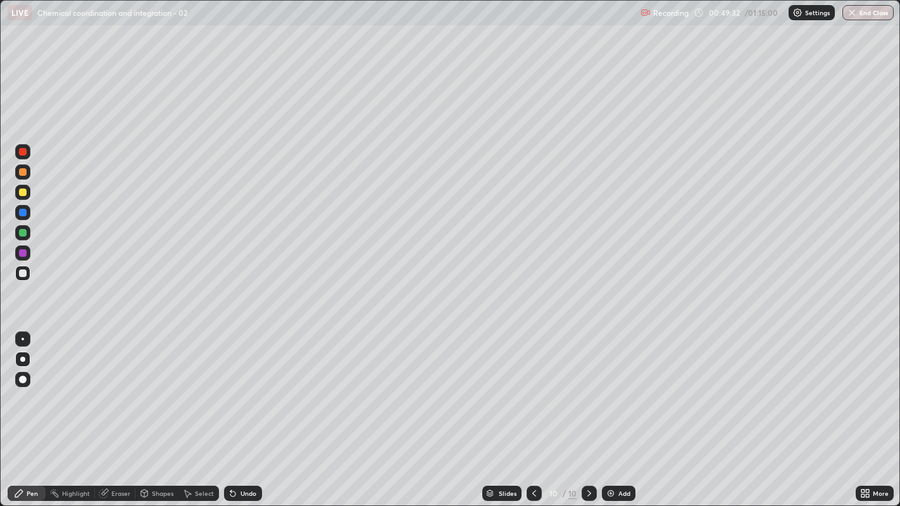
click at [18, 279] on div at bounding box center [22, 273] width 15 height 15
click at [22, 273] on div at bounding box center [23, 274] width 8 height 8
click at [22, 270] on div at bounding box center [23, 274] width 8 height 8
click at [25, 273] on div at bounding box center [23, 274] width 8 height 8
click at [242, 387] on div "Undo" at bounding box center [248, 493] width 16 height 6
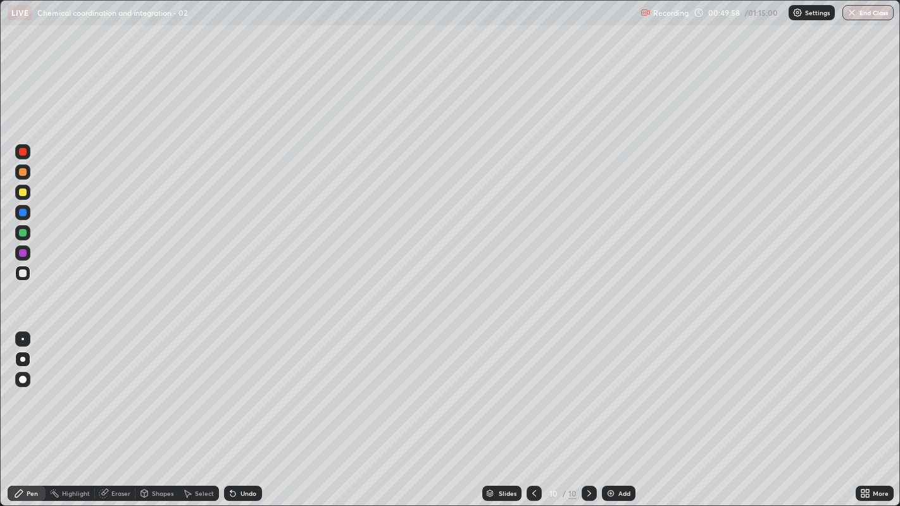
click at [242, 387] on div "Undo" at bounding box center [248, 493] width 16 height 6
click at [242, 387] on div "Undo" at bounding box center [243, 493] width 38 height 15
click at [244, 387] on div "Undo" at bounding box center [248, 493] width 16 height 6
click at [240, 387] on div "Undo" at bounding box center [248, 493] width 16 height 6
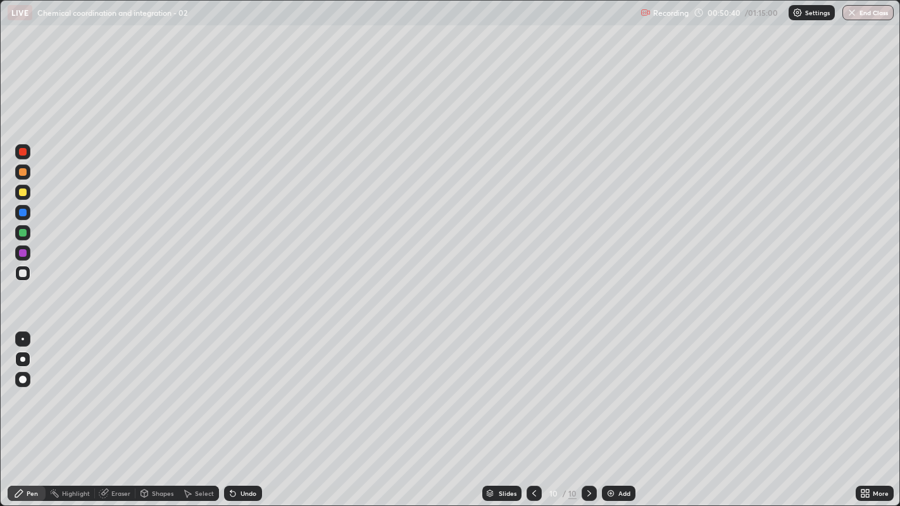
click at [22, 271] on div at bounding box center [23, 274] width 8 height 8
click at [21, 212] on div at bounding box center [23, 213] width 8 height 8
click at [22, 233] on div at bounding box center [23, 233] width 8 height 8
click at [23, 273] on div at bounding box center [23, 274] width 8 height 8
click at [21, 251] on div at bounding box center [23, 253] width 8 height 8
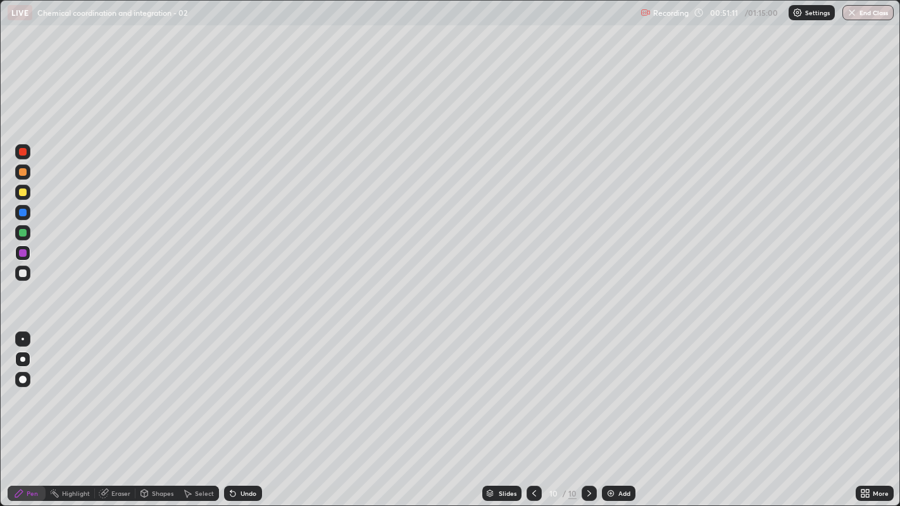
click at [19, 273] on div at bounding box center [23, 274] width 8 height 8
click at [20, 278] on div at bounding box center [22, 273] width 15 height 15
click at [21, 274] on div at bounding box center [23, 274] width 8 height 8
click at [22, 271] on div at bounding box center [23, 274] width 8 height 8
click at [23, 270] on div at bounding box center [23, 274] width 8 height 8
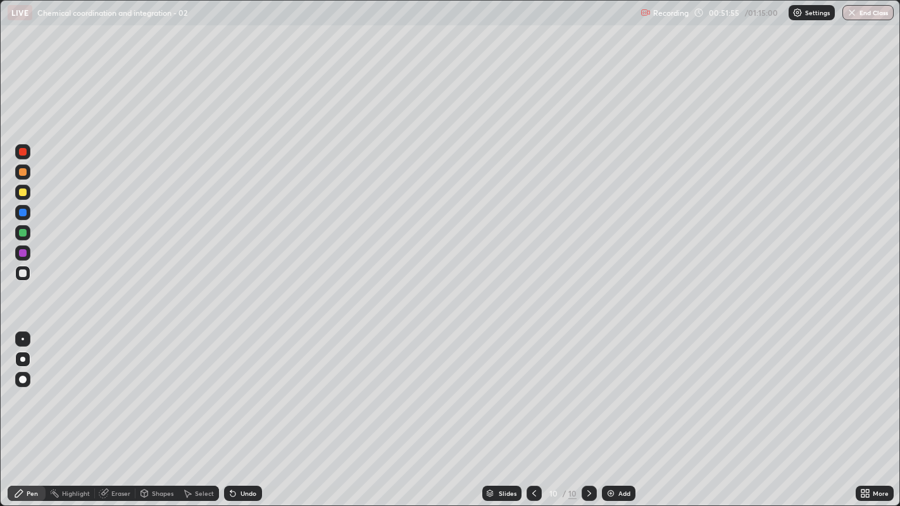
click at [25, 274] on div at bounding box center [23, 274] width 8 height 8
click at [22, 274] on div at bounding box center [23, 274] width 8 height 8
click at [586, 387] on icon at bounding box center [589, 493] width 10 height 10
click at [618, 387] on div "Add" at bounding box center [624, 493] width 12 height 6
click at [22, 273] on div at bounding box center [23, 274] width 8 height 8
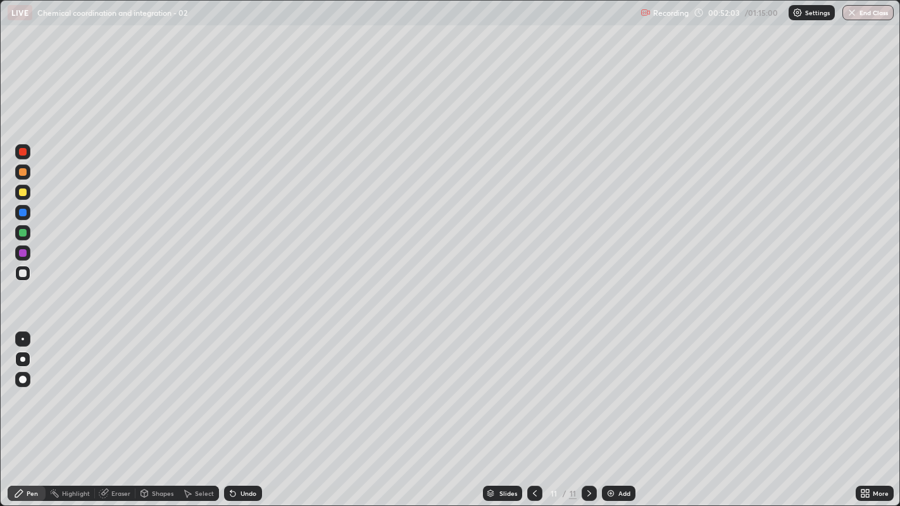
click at [20, 272] on div at bounding box center [23, 274] width 8 height 8
click at [864, 387] on icon at bounding box center [862, 491] width 3 height 3
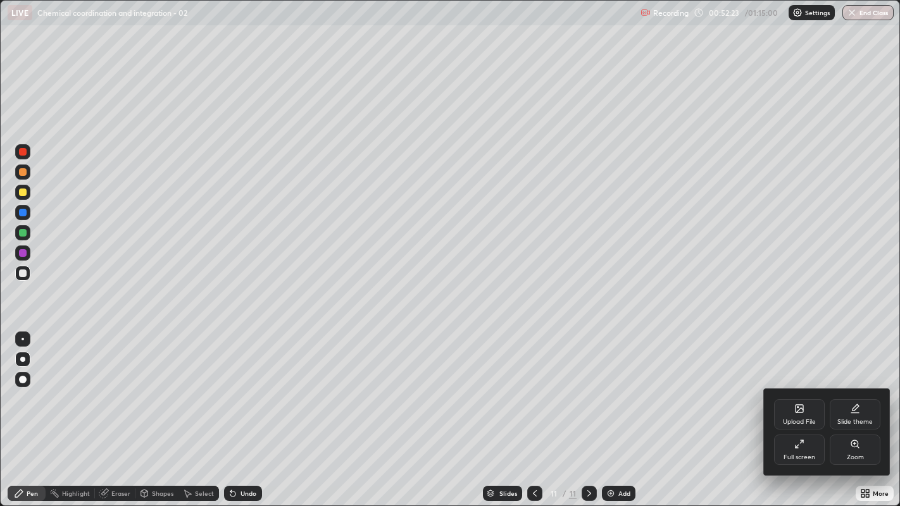
click at [790, 387] on div "Full screen" at bounding box center [799, 450] width 51 height 30
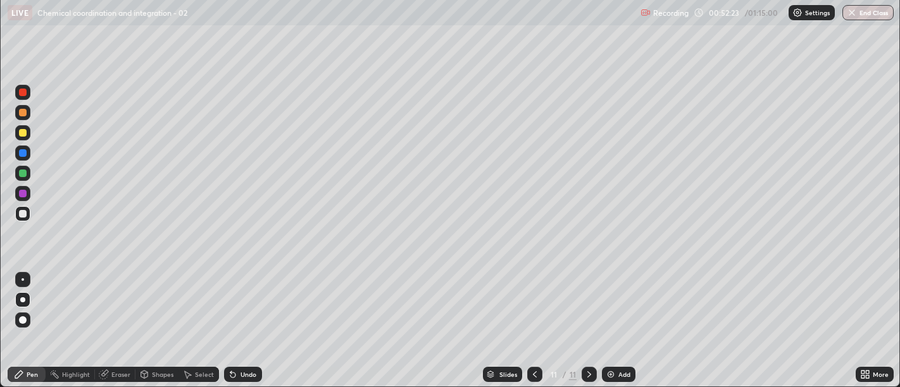
scroll to position [62875, 62363]
